Goal: Navigation & Orientation: Find specific page/section

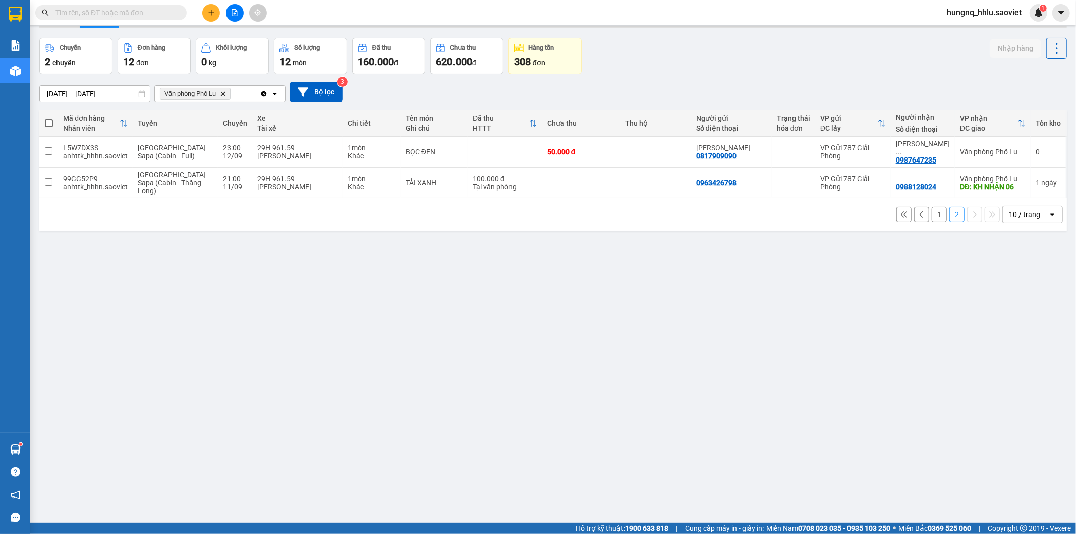
scroll to position [46, 0]
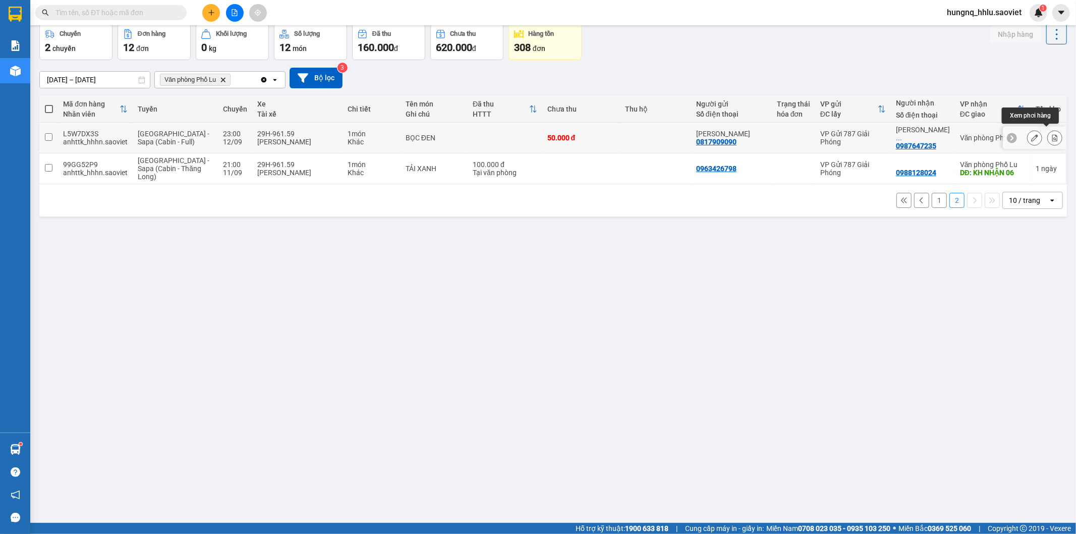
click at [1048, 138] on button at bounding box center [1055, 138] width 14 height 18
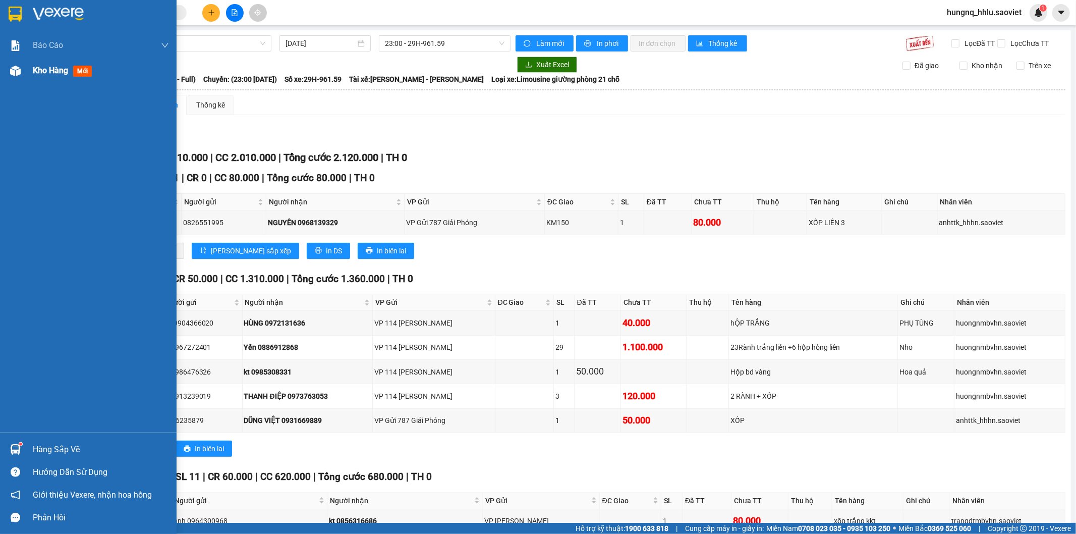
click at [64, 71] on span "Kho hàng" at bounding box center [50, 71] width 35 height 10
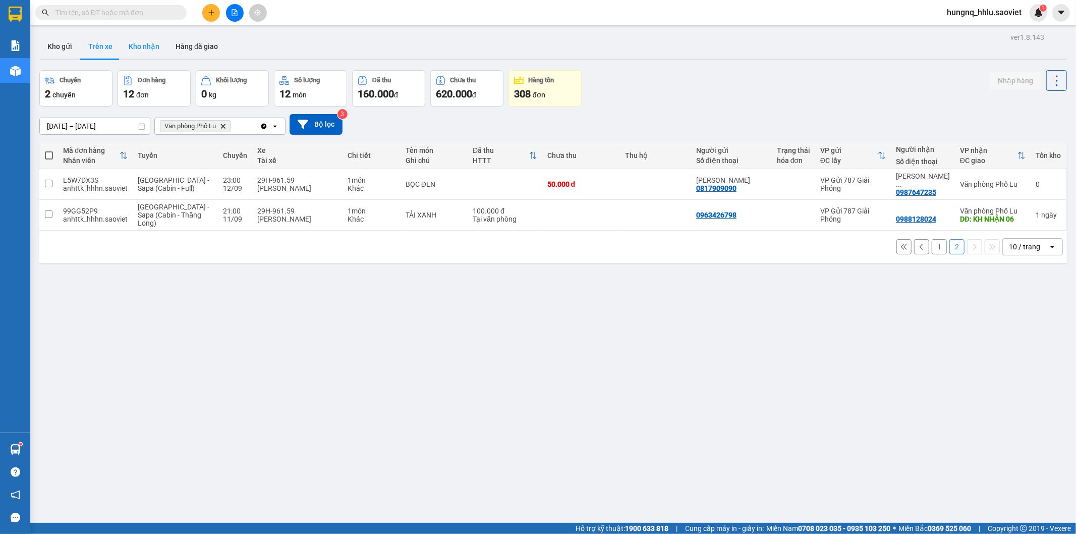
click at [132, 42] on button "Kho nhận" at bounding box center [144, 46] width 47 height 24
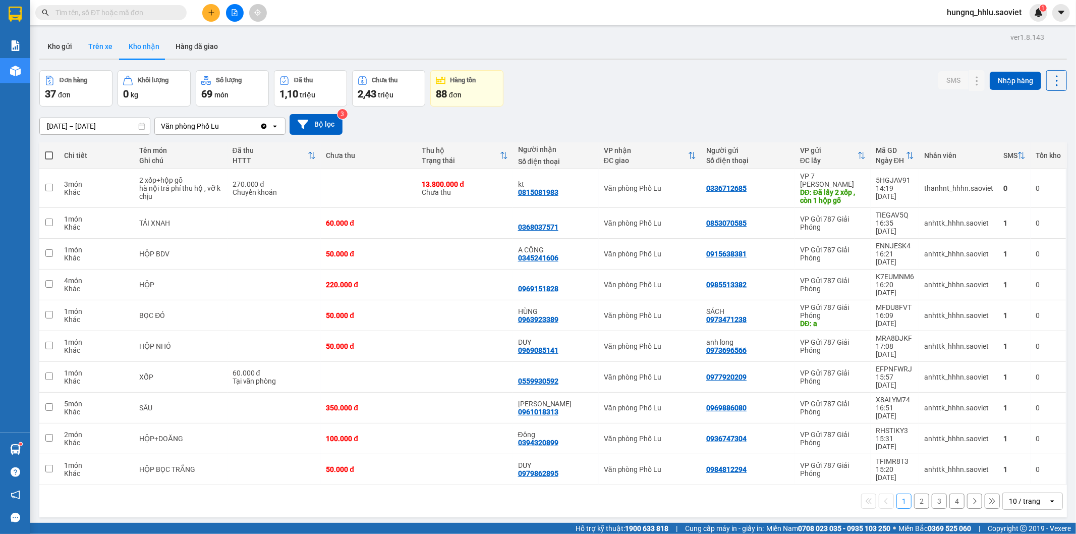
click at [107, 47] on button "Trên xe" at bounding box center [100, 46] width 40 height 24
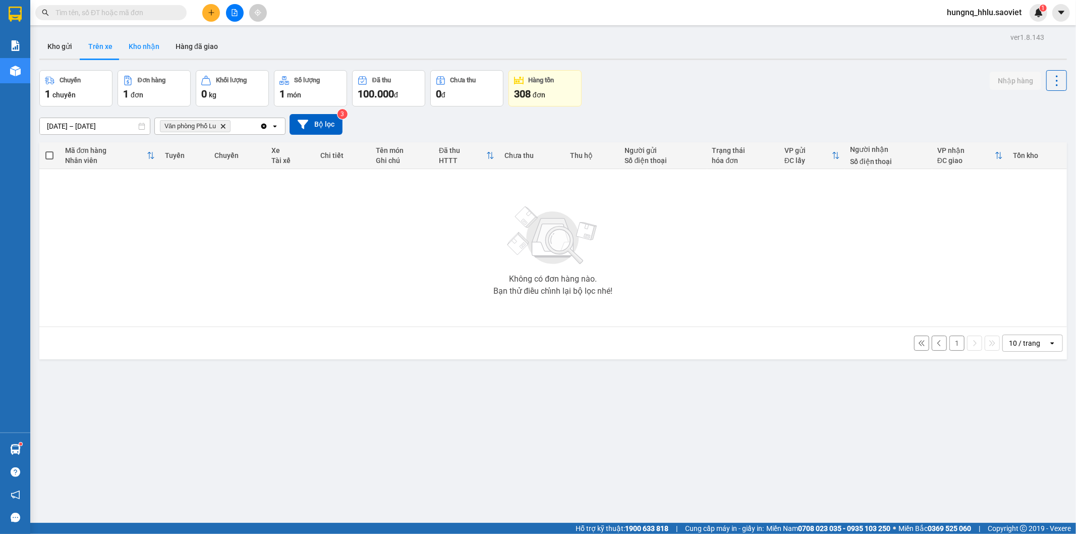
click at [136, 48] on button "Kho nhận" at bounding box center [144, 46] width 47 height 24
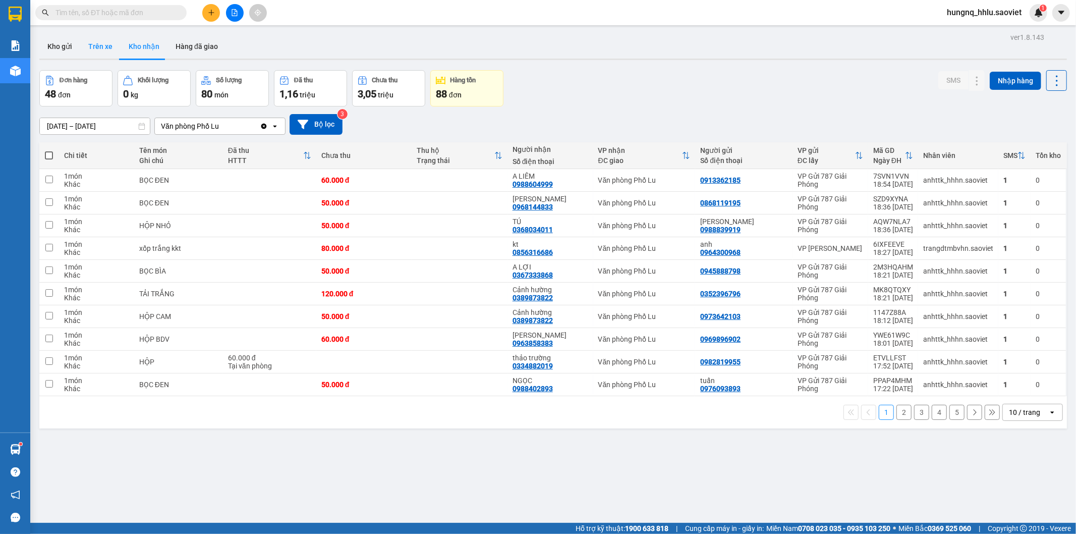
click at [95, 45] on button "Trên xe" at bounding box center [100, 46] width 40 height 24
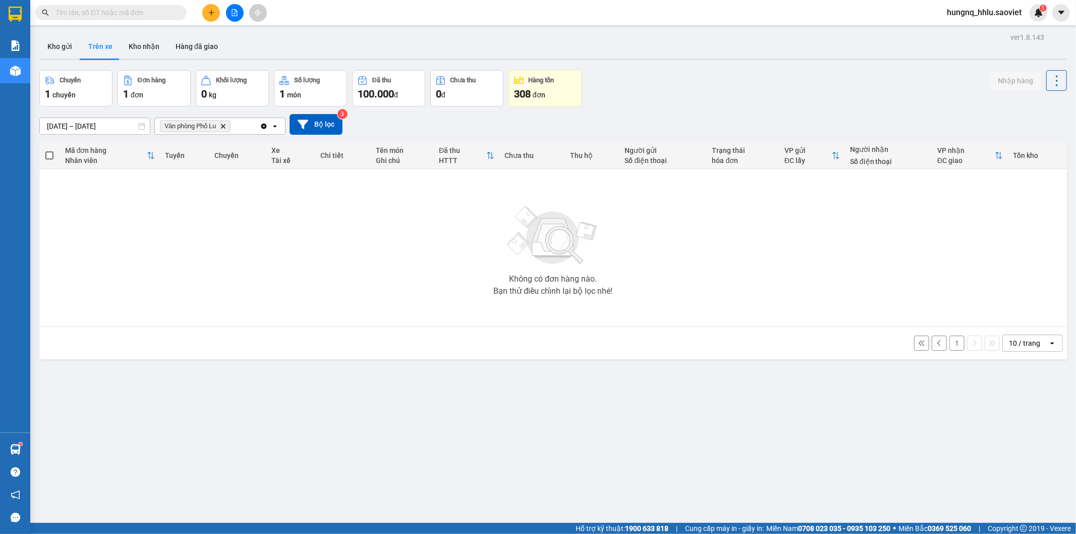
drag, startPoint x: 133, startPoint y: 48, endPoint x: 185, endPoint y: 93, distance: 68.7
click at [134, 47] on button "Kho nhận" at bounding box center [144, 46] width 47 height 24
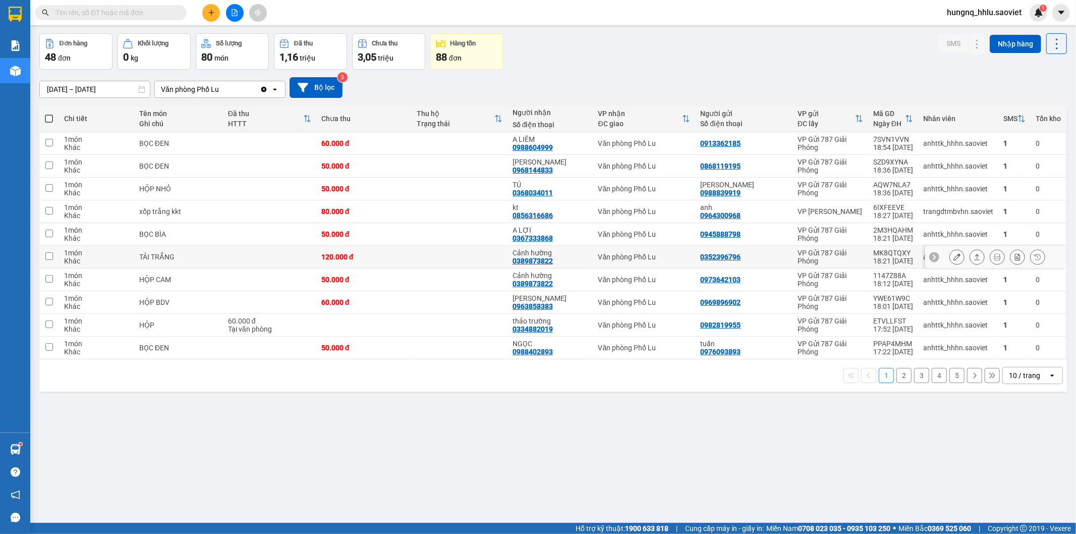
scroll to position [46, 0]
